Goal: Task Accomplishment & Management: Manage account settings

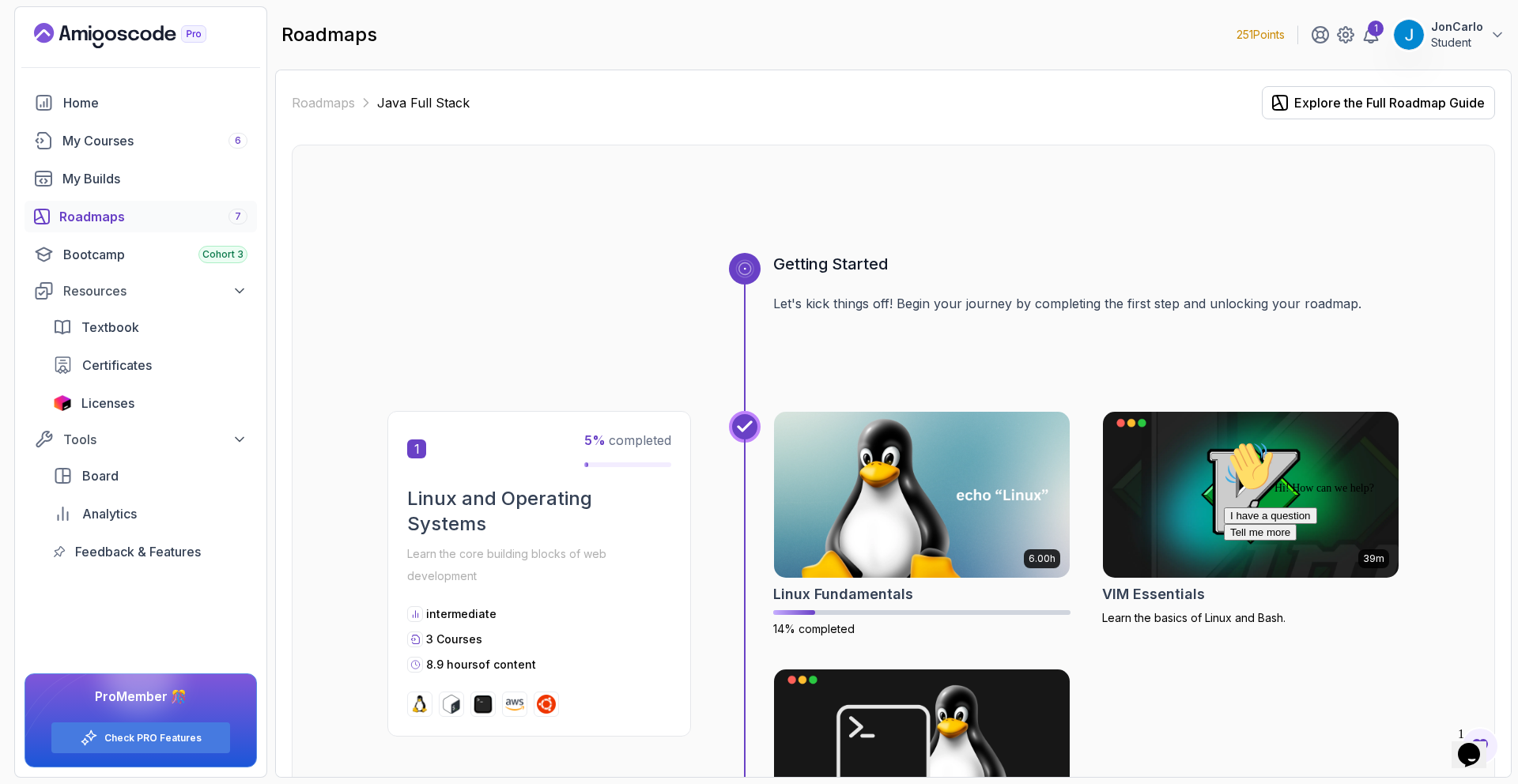
click at [1467, 25] on p "JonCarlo" at bounding box center [1457, 27] width 52 height 16
click at [1385, 164] on link "Billing" at bounding box center [1410, 153] width 189 height 38
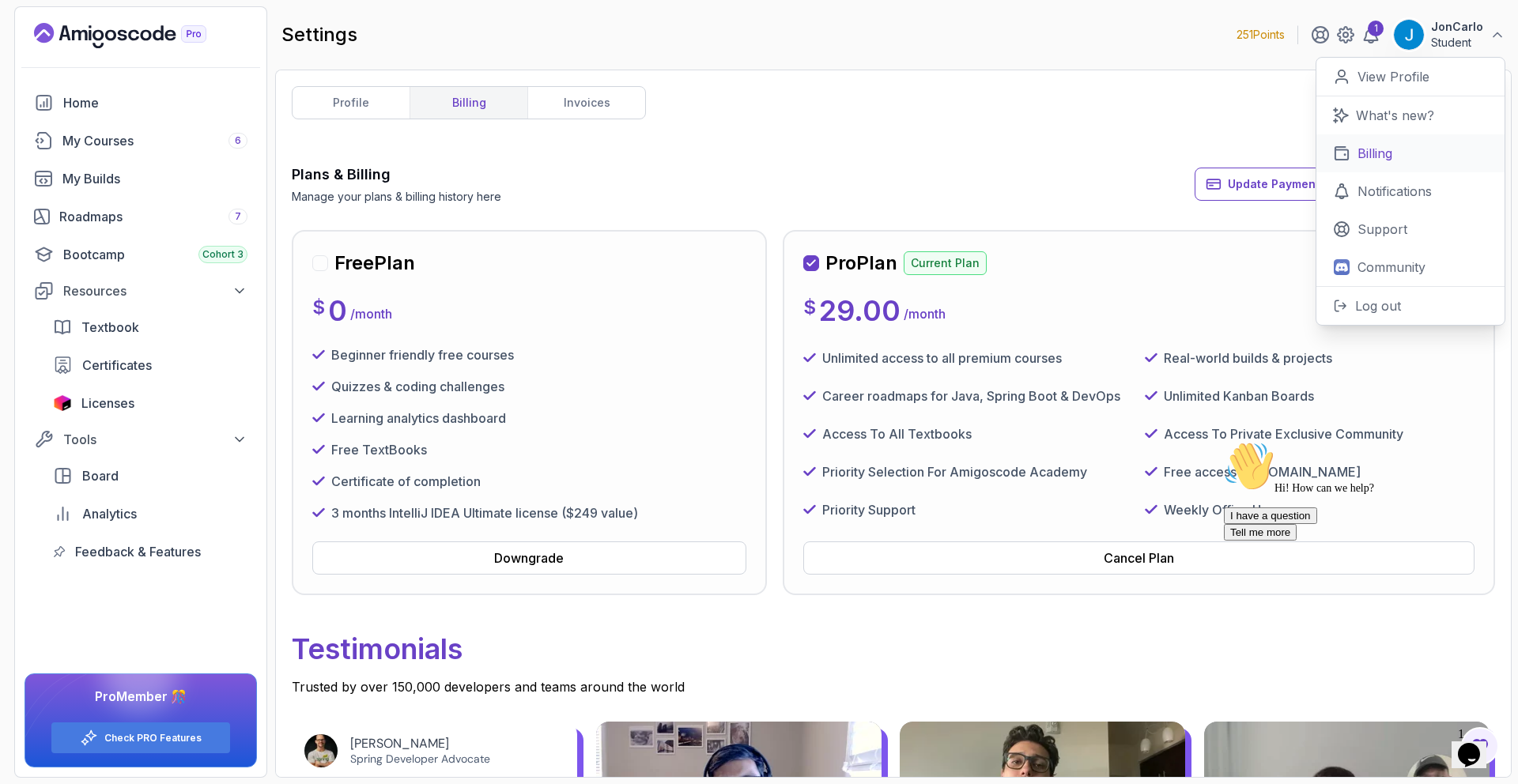
click at [1362, 160] on p "Billing" at bounding box center [1374, 153] width 35 height 19
click at [1353, 32] on icon at bounding box center [1345, 35] width 16 height 16
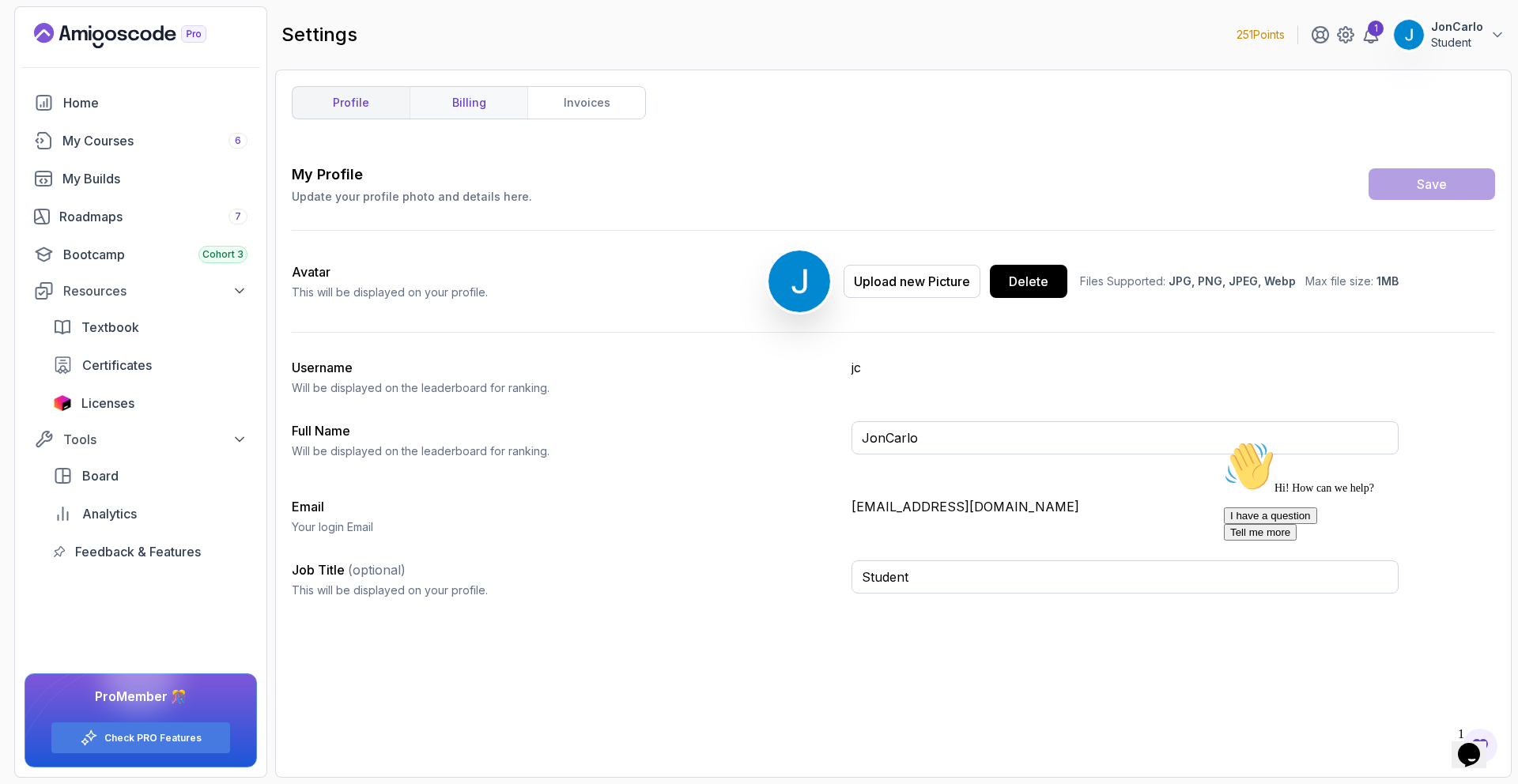
click at [484, 108] on link "billing" at bounding box center [468, 103] width 117 height 32
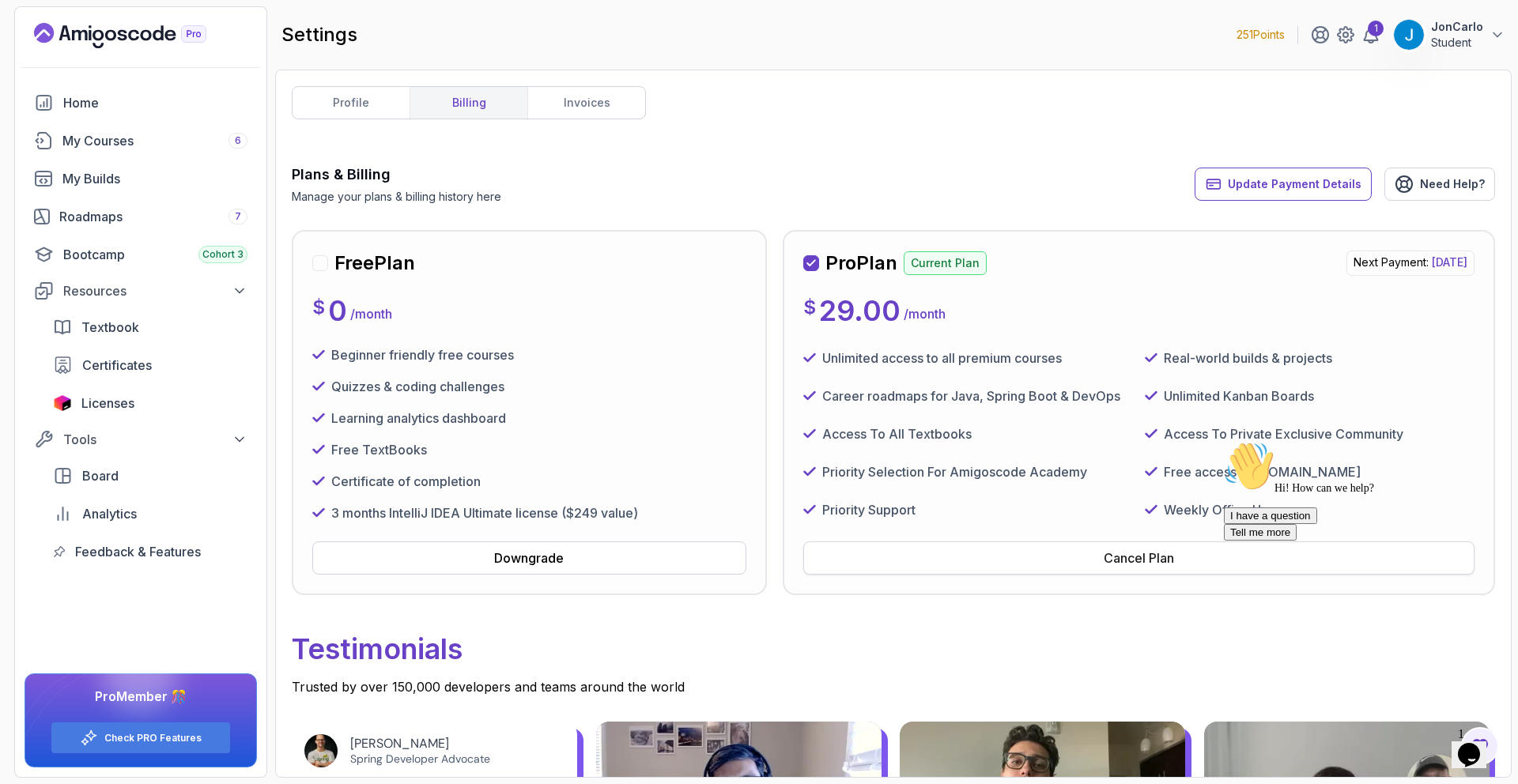
click at [1199, 556] on button "Cancel Plan" at bounding box center [1138, 557] width 671 height 33
